Goal: Check status: Check status

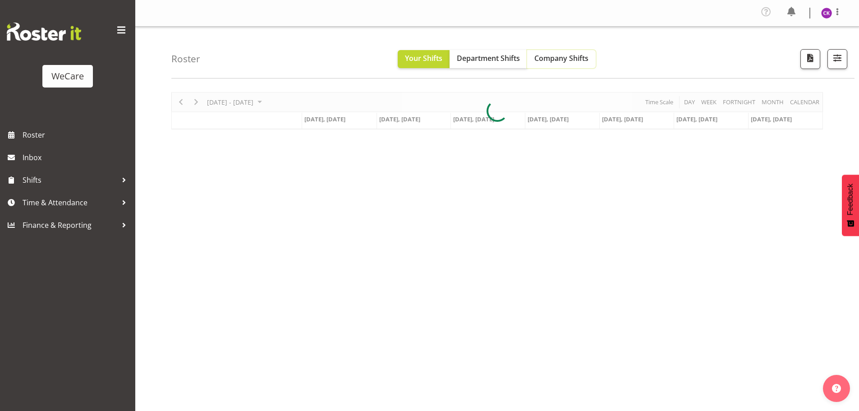
click at [555, 59] on span "Company Shifts" at bounding box center [561, 58] width 54 height 10
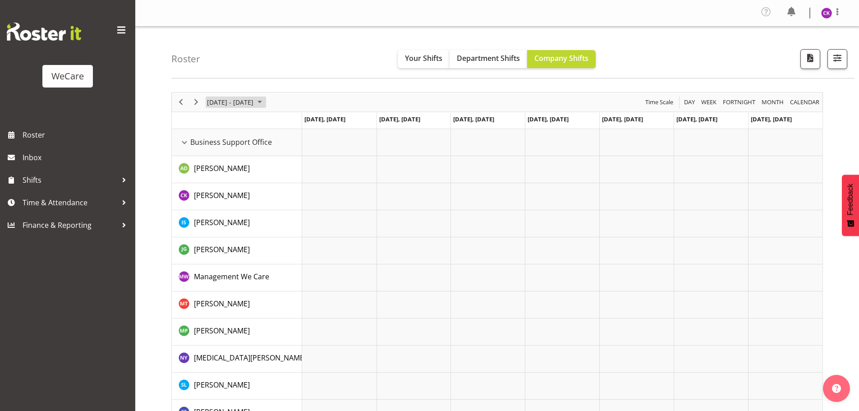
click at [260, 103] on span "June 24 - 30, 2024" at bounding box center [259, 101] width 11 height 11
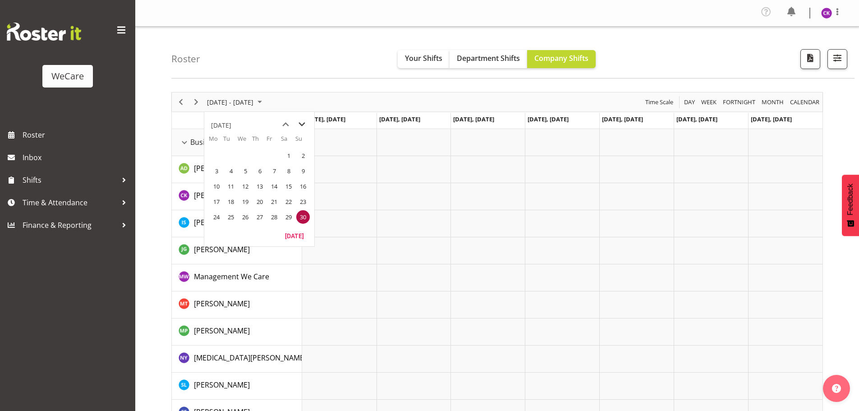
click at [306, 122] on span "next month" at bounding box center [302, 124] width 16 height 16
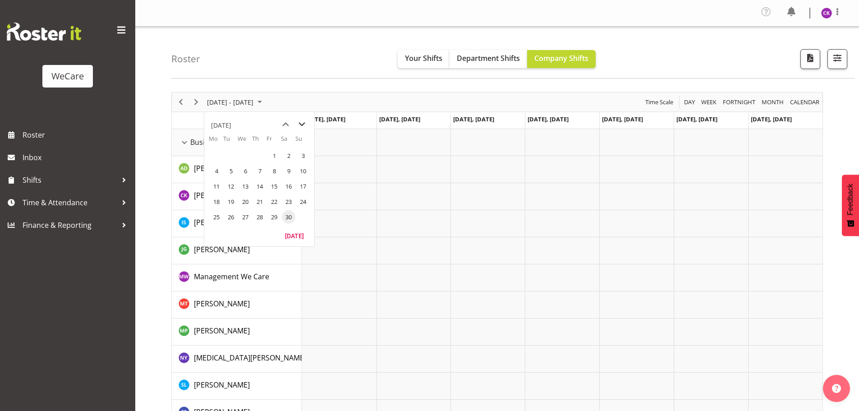
click at [306, 122] on span "next month" at bounding box center [302, 124] width 16 height 16
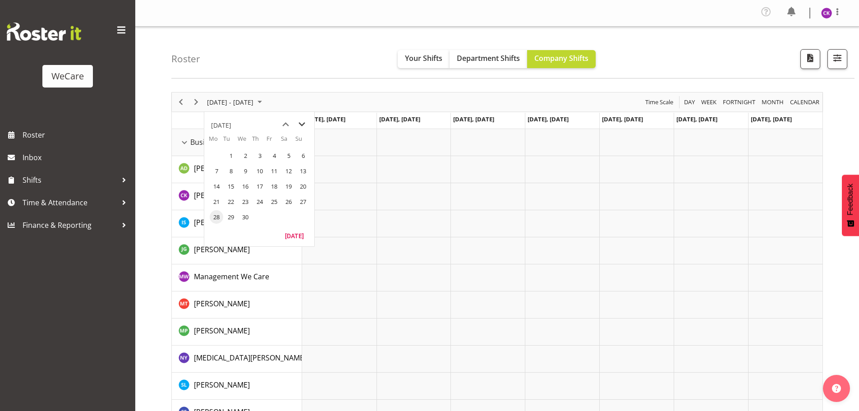
click at [306, 122] on span "next month" at bounding box center [302, 124] width 16 height 16
click at [305, 122] on span "next month" at bounding box center [302, 124] width 16 height 16
click at [248, 216] on span "27" at bounding box center [245, 217] width 14 height 14
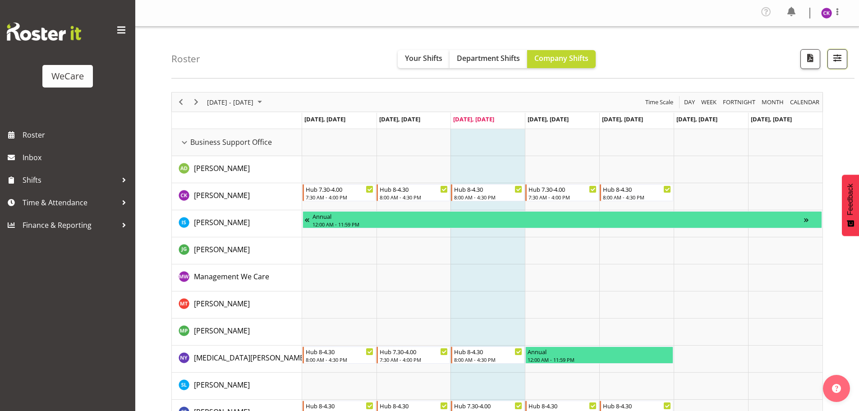
click at [845, 62] on button "button" at bounding box center [837, 59] width 20 height 20
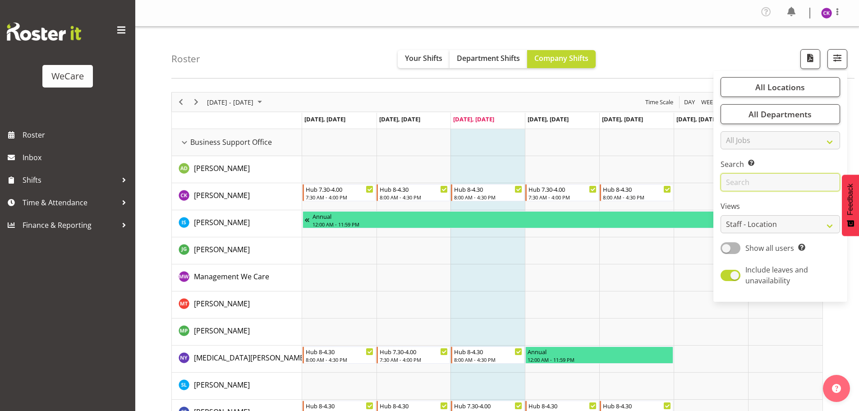
click at [745, 180] on input "text" at bounding box center [779, 182] width 119 height 18
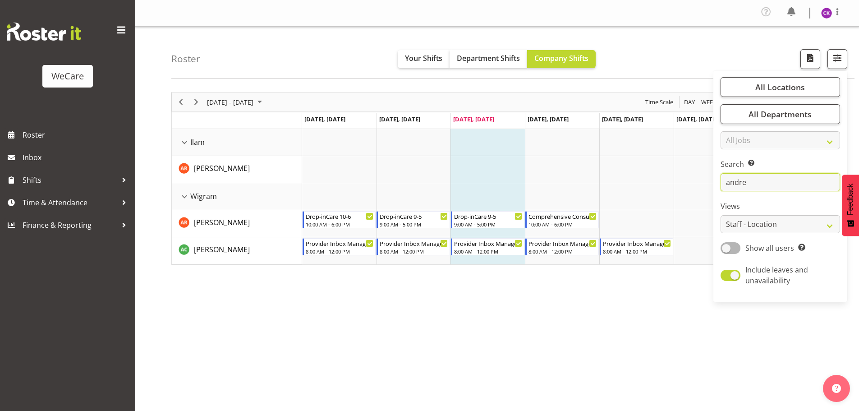
drag, startPoint x: 760, startPoint y: 182, endPoint x: 664, endPoint y: 191, distance: 96.8
click at [665, 190] on div "Roster Your Shifts Department Shifts Company Shifts All Locations Clear Busines…" at bounding box center [496, 236] width 723 height 419
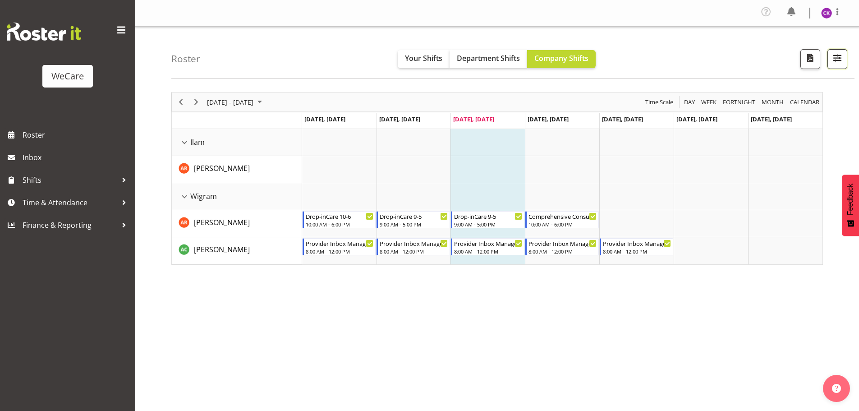
click at [839, 55] on span "button" at bounding box center [837, 58] width 12 height 12
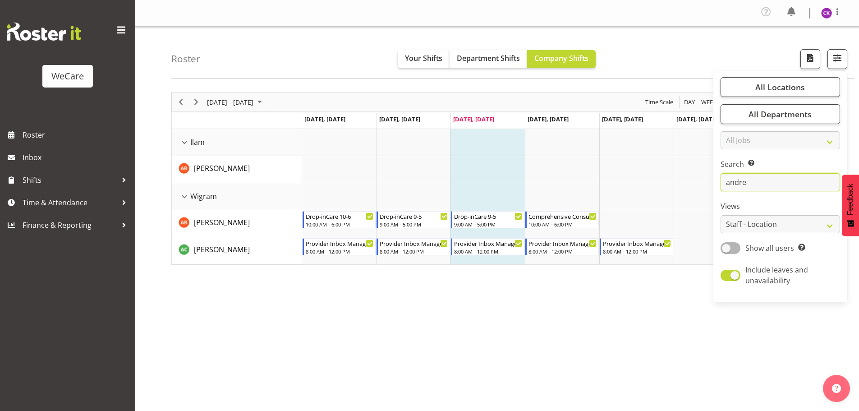
click at [754, 178] on input "andre" at bounding box center [779, 182] width 119 height 18
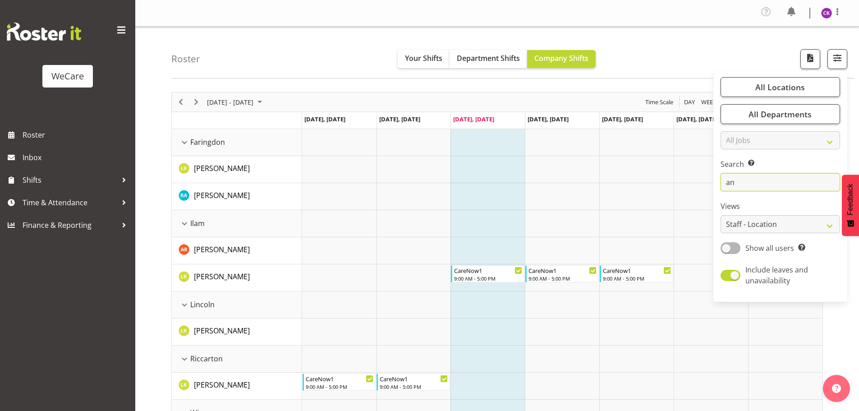
type input "a"
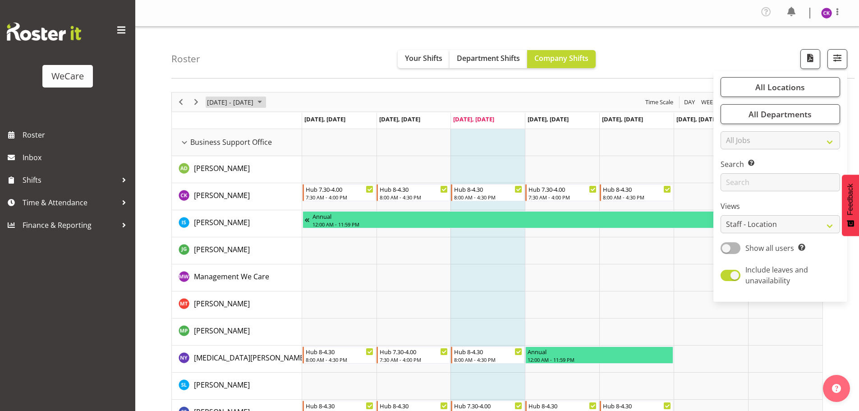
click at [265, 98] on span "August 25 - 31, 2025" at bounding box center [259, 101] width 11 height 11
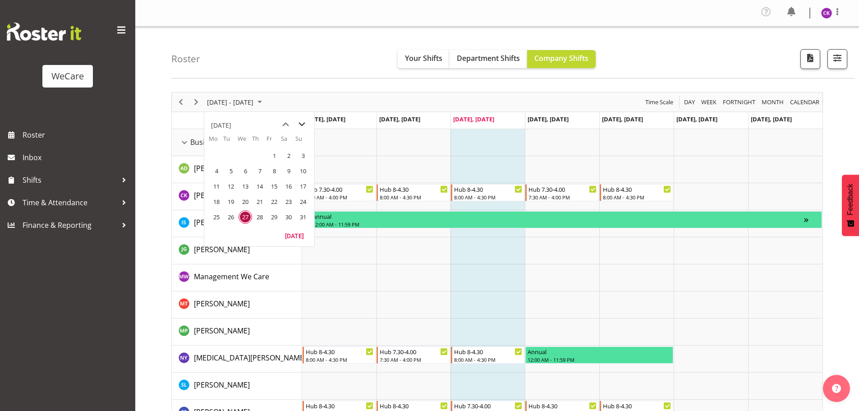
click at [304, 125] on span "next month" at bounding box center [302, 124] width 16 height 16
click at [216, 174] on span "8" at bounding box center [217, 171] width 14 height 14
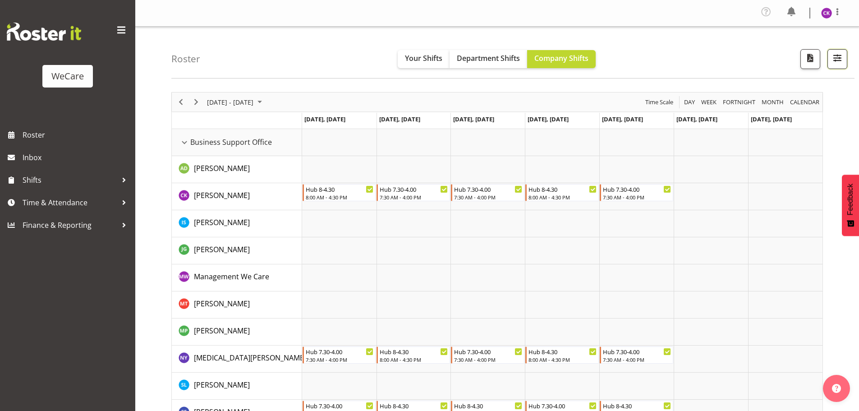
click at [833, 57] on span "button" at bounding box center [837, 58] width 12 height 12
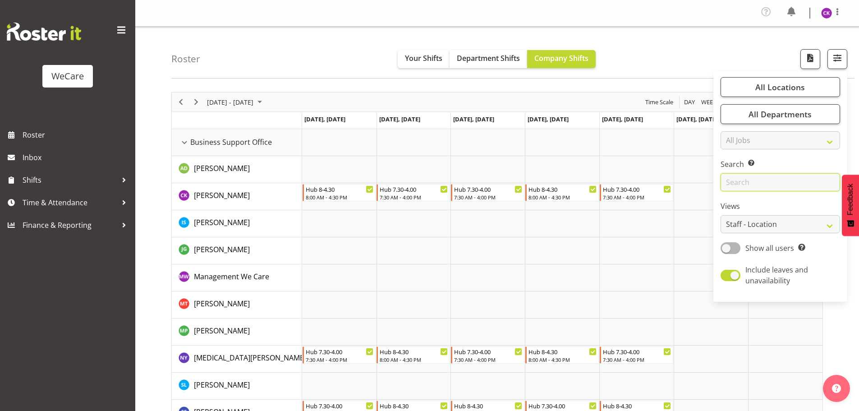
click at [745, 183] on input "text" at bounding box center [779, 182] width 119 height 18
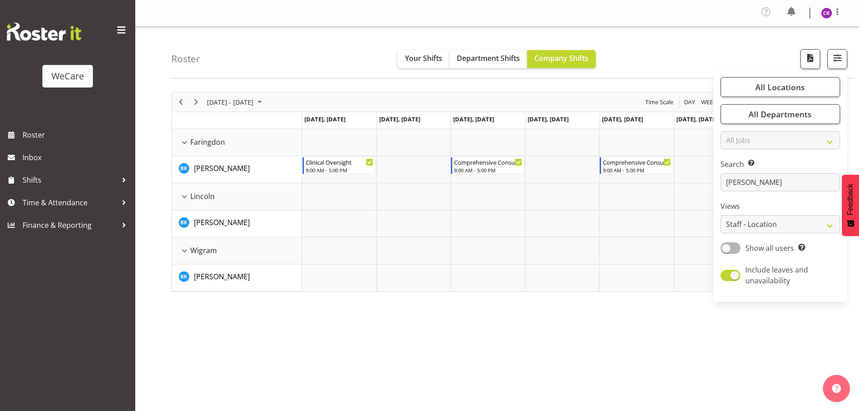
drag, startPoint x: 244, startPoint y: 88, endPoint x: 244, endPoint y: 93, distance: 4.5
click at [244, 91] on div "[DATE] - [DATE] [DATE] Day Week Fortnight Month calendar Month Agenda Time Scal…" at bounding box center [514, 265] width 687 height 361
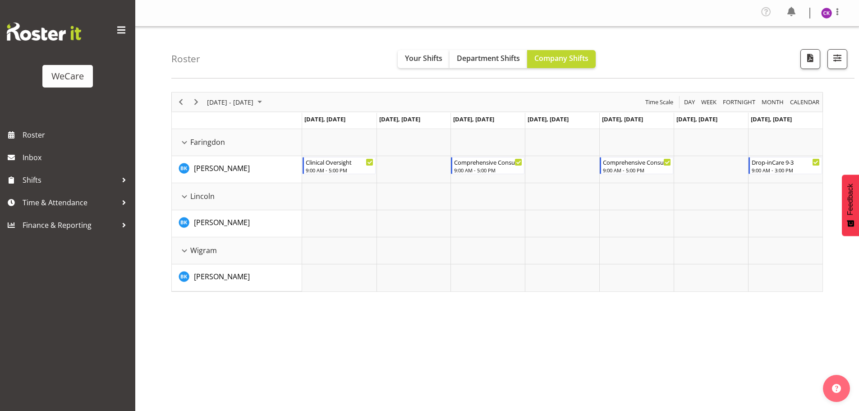
click at [244, 93] on div "[DATE] - [DATE]" at bounding box center [236, 101] width 64 height 19
click at [281, 125] on span "previous month" at bounding box center [286, 124] width 16 height 16
click at [247, 216] on span "27" at bounding box center [245, 217] width 14 height 14
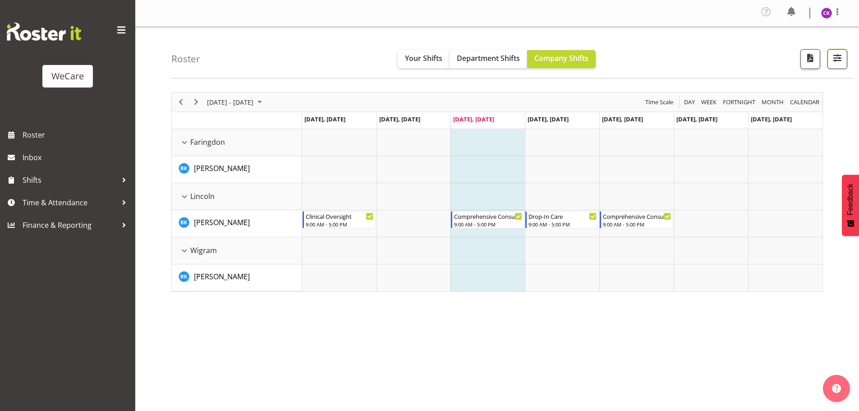
click at [836, 54] on span "button" at bounding box center [837, 58] width 12 height 12
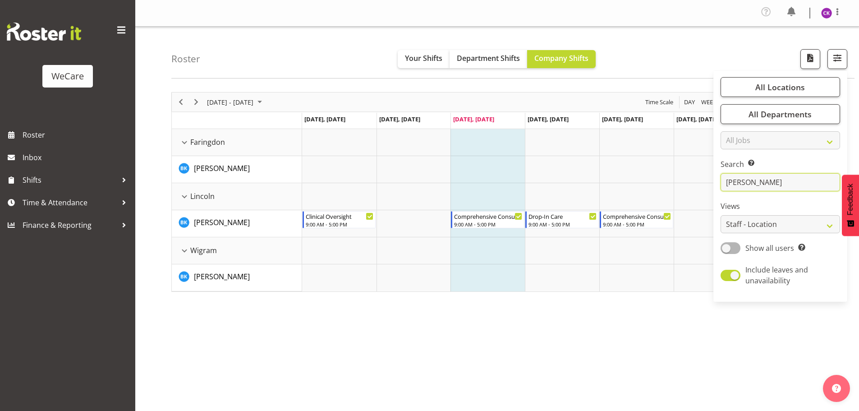
click at [749, 183] on input "[PERSON_NAME]" at bounding box center [779, 182] width 119 height 18
type input "b"
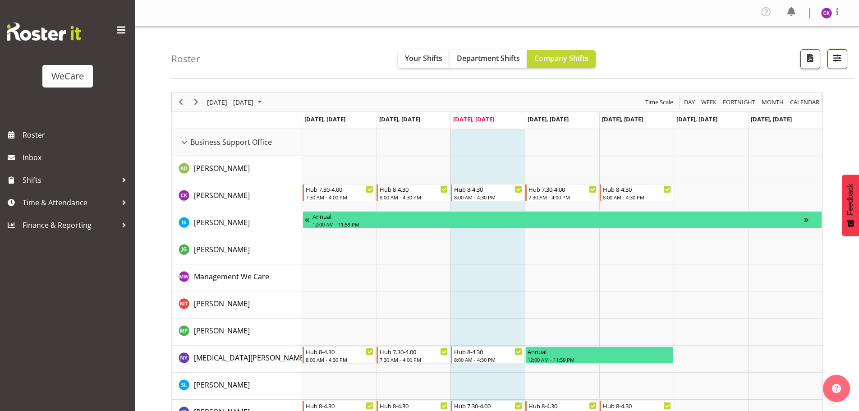
click at [843, 65] on button "button" at bounding box center [837, 59] width 20 height 20
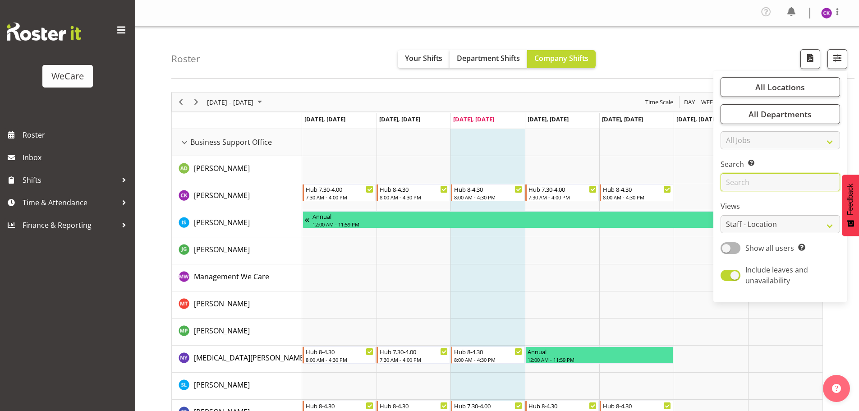
click at [761, 177] on input "text" at bounding box center [779, 182] width 119 height 18
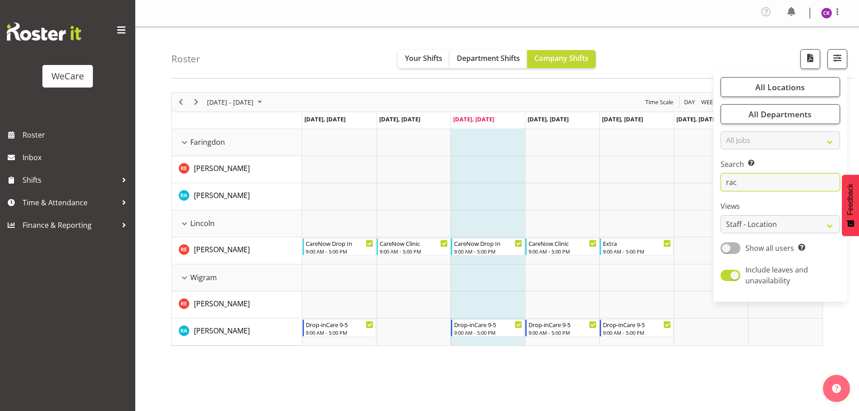
click at [757, 181] on input "rac" at bounding box center [779, 182] width 119 height 18
type input "r"
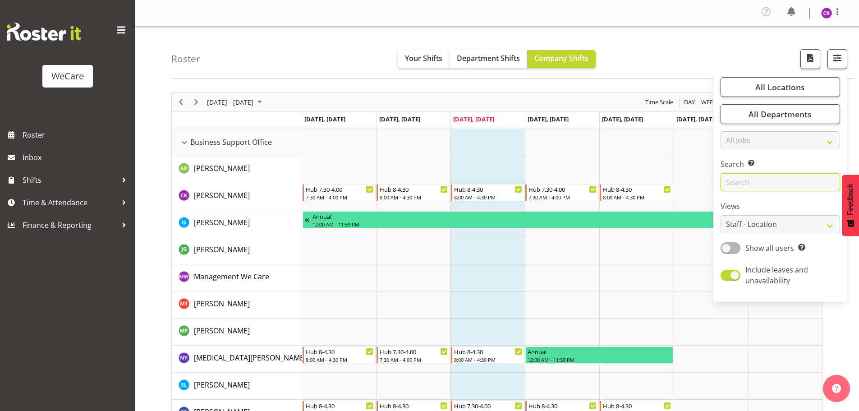
click at [758, 181] on input "text" at bounding box center [779, 182] width 119 height 18
type input "y"
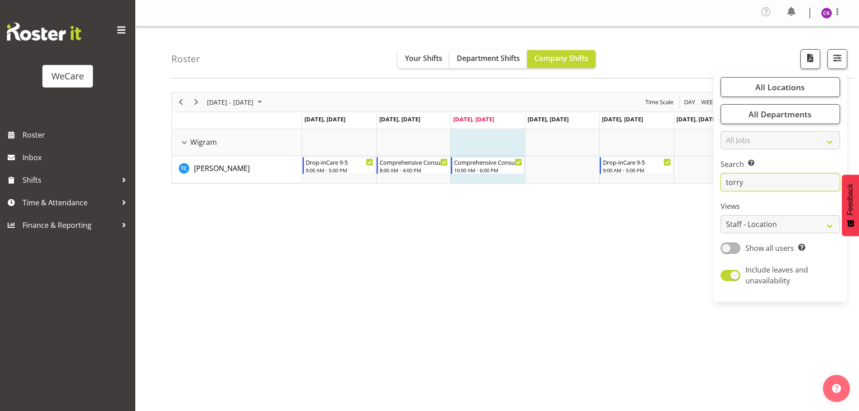
drag, startPoint x: 756, startPoint y: 175, endPoint x: 751, endPoint y: 178, distance: 6.1
click at [754, 177] on input "torry" at bounding box center [779, 182] width 119 height 18
type input "t"
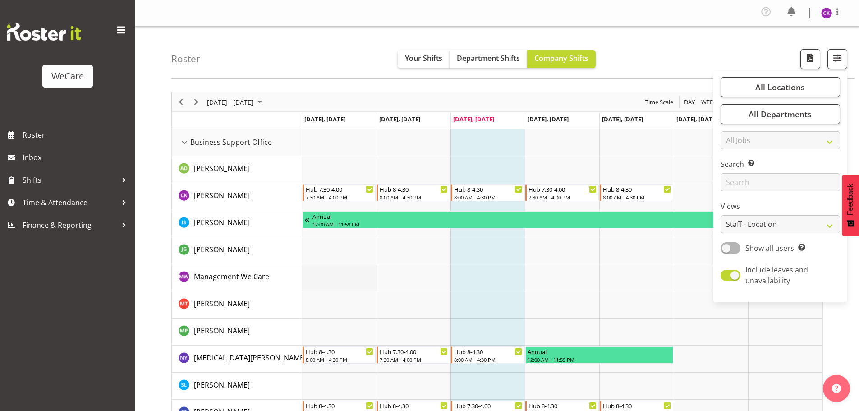
click at [339, 277] on td "Timeline Week of August 27, 2025" at bounding box center [339, 277] width 74 height 27
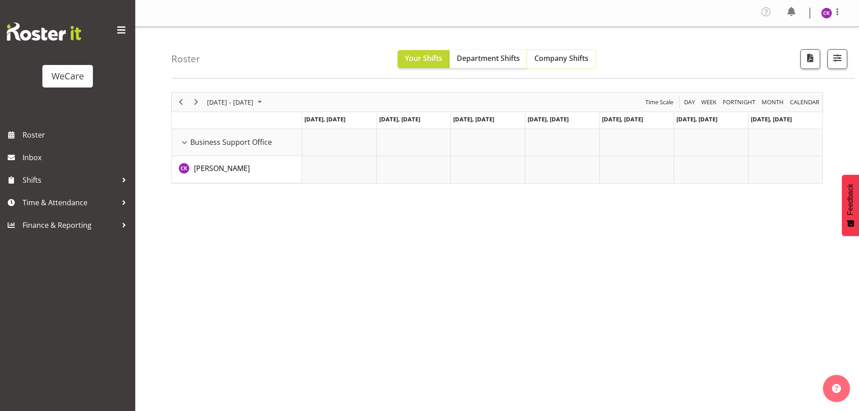
click at [572, 64] on button "Company Shifts" at bounding box center [561, 59] width 69 height 18
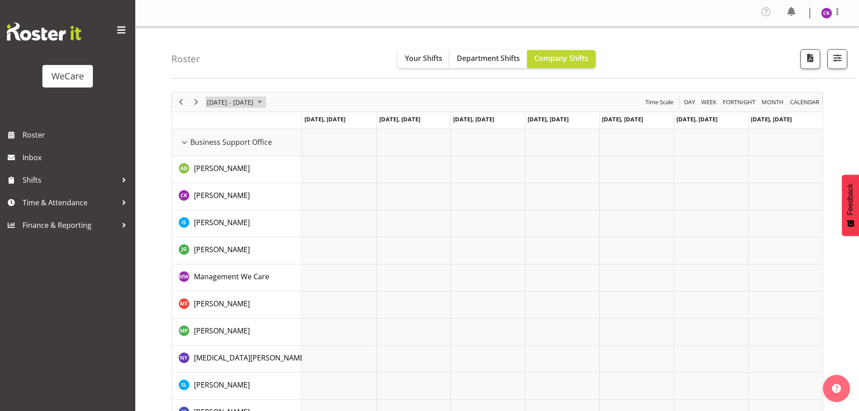
drag, startPoint x: 251, startPoint y: 105, endPoint x: 271, endPoint y: 105, distance: 19.8
click at [251, 105] on span "[DATE] - [DATE]" at bounding box center [230, 101] width 48 height 11
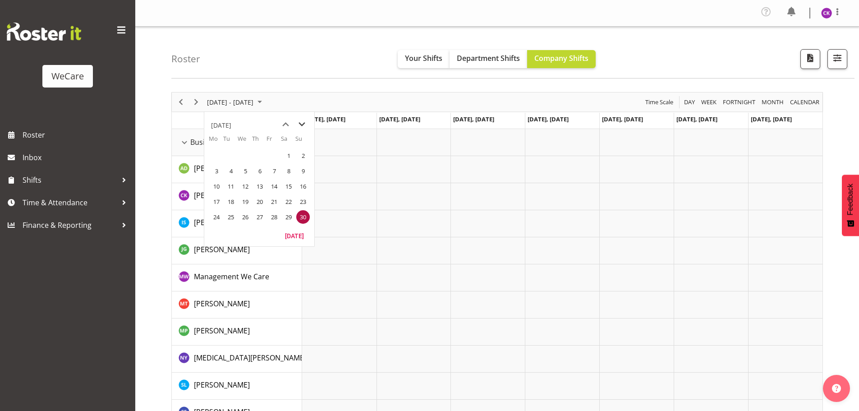
click at [298, 127] on span "next month" at bounding box center [302, 124] width 16 height 16
click at [299, 123] on span "next month" at bounding box center [302, 124] width 16 height 16
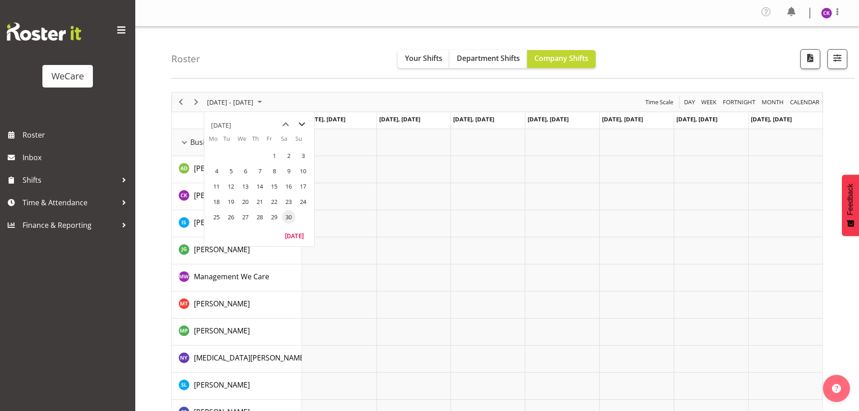
click at [299, 123] on span "next month" at bounding box center [302, 124] width 16 height 16
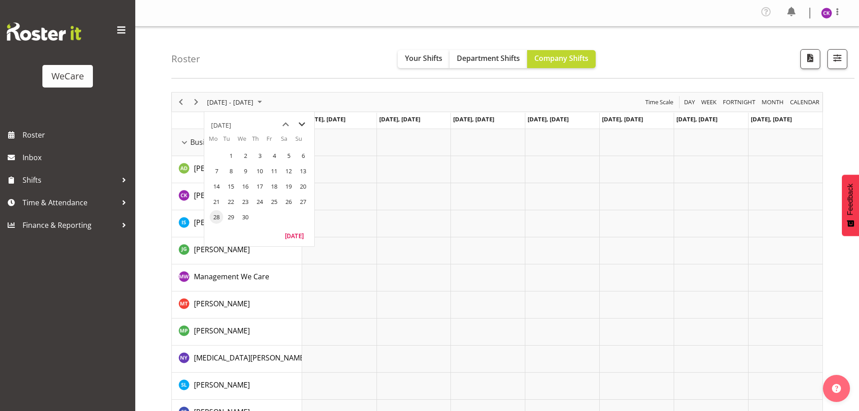
click at [299, 123] on span "next month" at bounding box center [302, 124] width 16 height 16
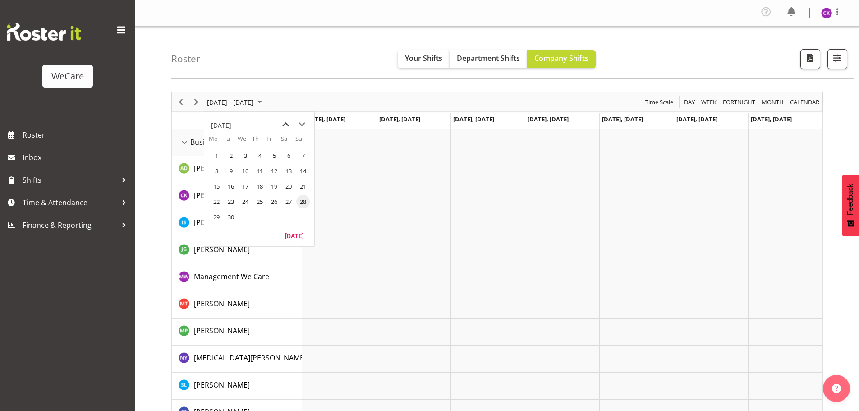
click at [288, 123] on span "previous month" at bounding box center [286, 124] width 16 height 16
click at [245, 217] on span "27" at bounding box center [245, 217] width 14 height 14
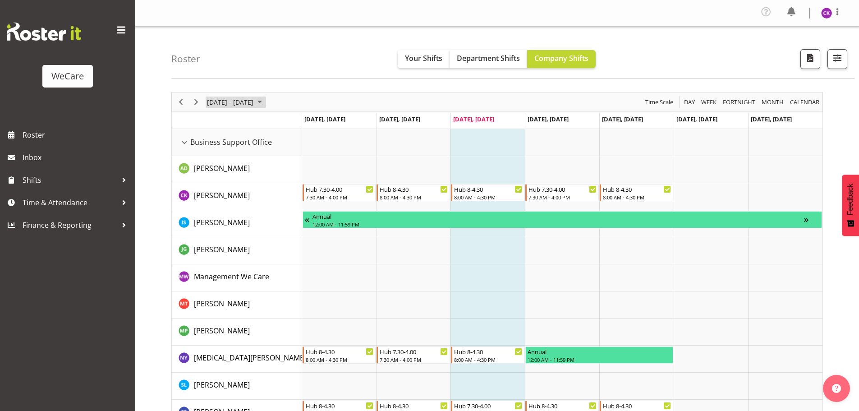
click at [265, 104] on span "August 25 - 31, 2025" at bounding box center [259, 101] width 11 height 11
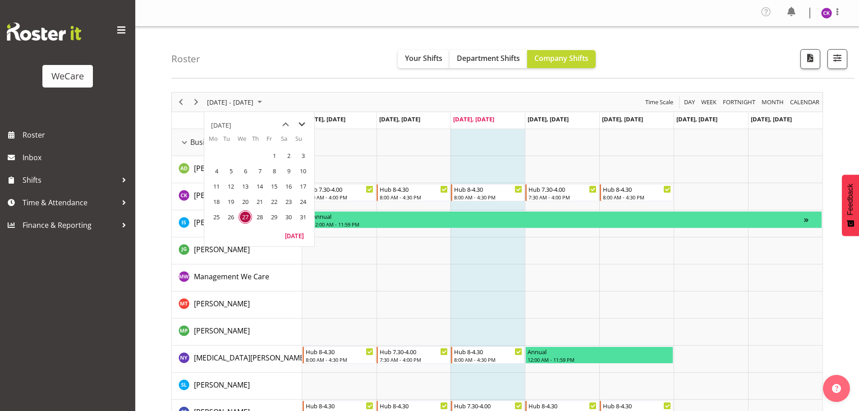
click at [304, 127] on span "next month" at bounding box center [302, 124] width 16 height 16
click at [291, 172] on span "13" at bounding box center [289, 171] width 14 height 14
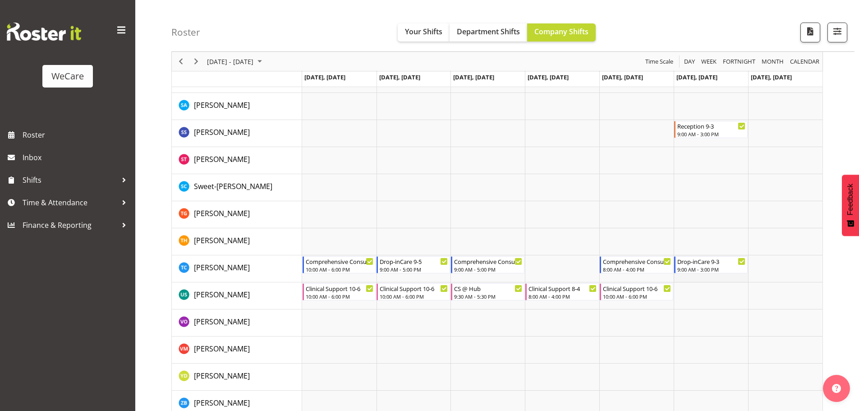
scroll to position [3637, 0]
